Goal: Information Seeking & Learning: Find specific page/section

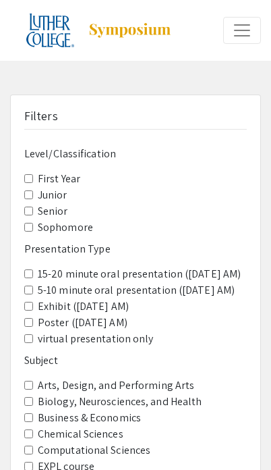
click at [45, 187] on label "Junior" at bounding box center [53, 195] width 30 height 16
click at [33, 190] on input "Junior" at bounding box center [28, 194] width 9 height 9
click at [33, 286] on AM\) "5-10 minute oral presentation ([DATE] AM)" at bounding box center [28, 290] width 9 height 9
click at [33, 343] on only "virtual presentation only" at bounding box center [28, 338] width 9 height 9
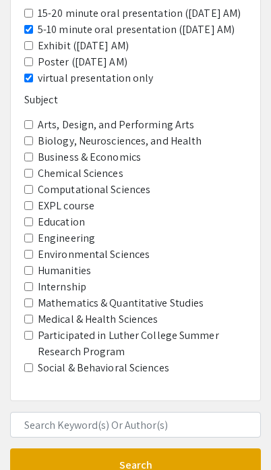
scroll to position [258, 0]
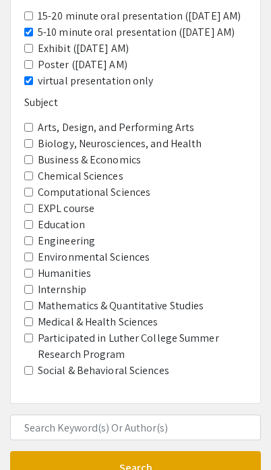
click at [109, 458] on button "Search" at bounding box center [135, 468] width 251 height 34
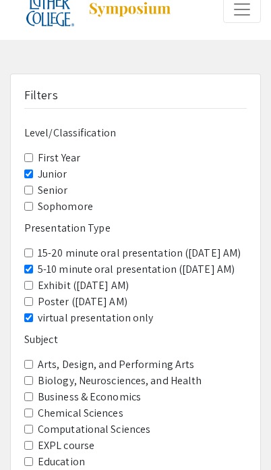
scroll to position [22, 0]
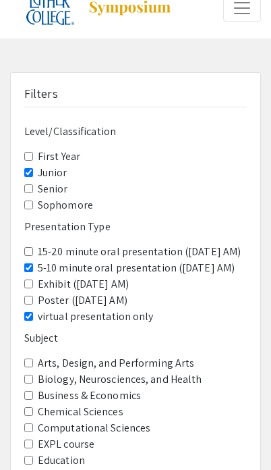
click at [33, 321] on only "virtual presentation only" at bounding box center [28, 316] width 9 height 9
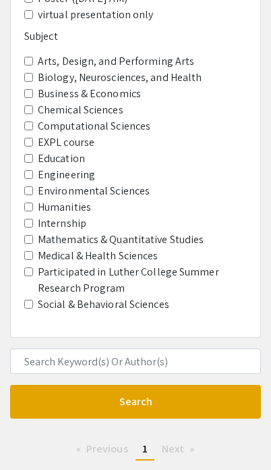
click at [130, 395] on button "Search" at bounding box center [135, 402] width 251 height 34
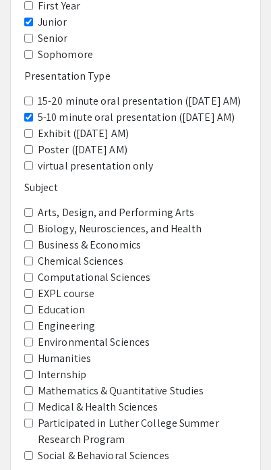
scroll to position [171, 0]
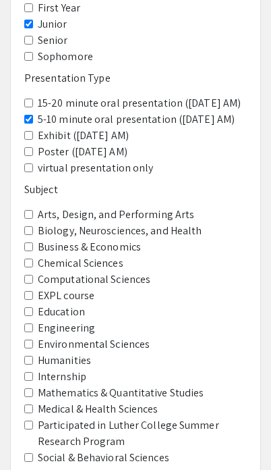
click at [33, 372] on input "Internship" at bounding box center [28, 376] width 9 height 9
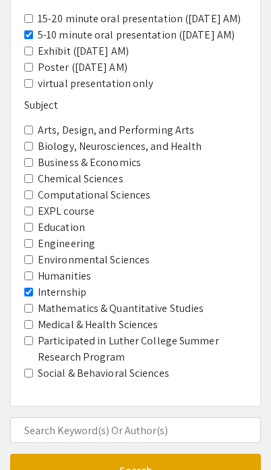
scroll to position [263, 0]
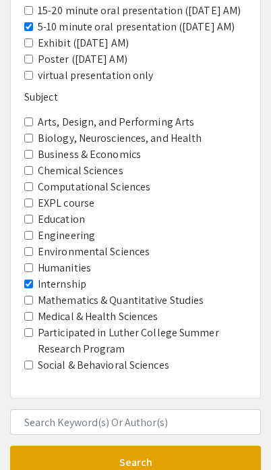
click at [126, 448] on button "Search" at bounding box center [135, 463] width 251 height 34
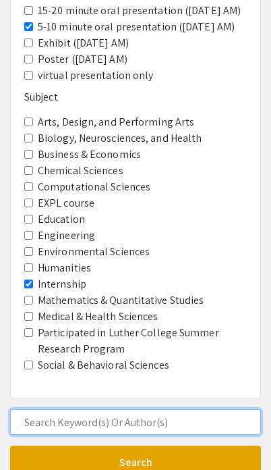
click at [128, 409] on input "Search Keyword(s) Or Author(s)" at bounding box center [135, 422] width 251 height 26
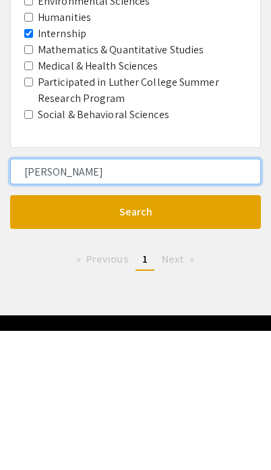
type input "[PERSON_NAME]"
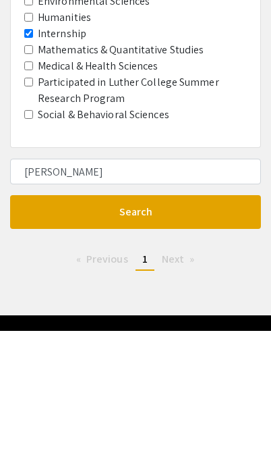
click at [226, 334] on button "Search" at bounding box center [135, 351] width 251 height 34
